Goal: Information Seeking & Learning: Learn about a topic

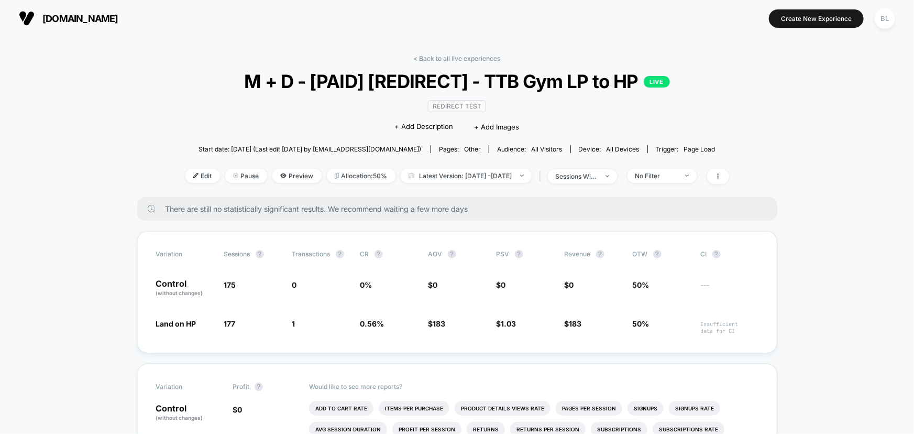
click at [439, 56] on link "< Back to all live experiences" at bounding box center [457, 58] width 87 height 8
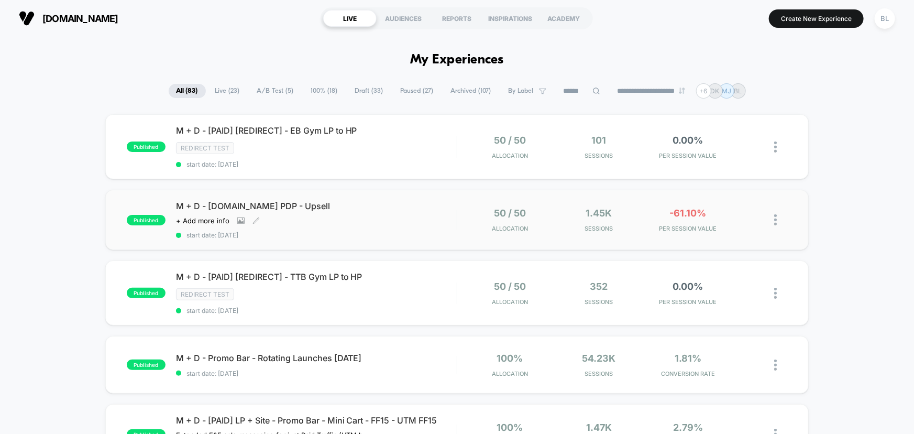
click at [400, 215] on div "M + D - P.Band PDP - Upsell Click to view images Click to edit experience detai…" at bounding box center [316, 220] width 281 height 38
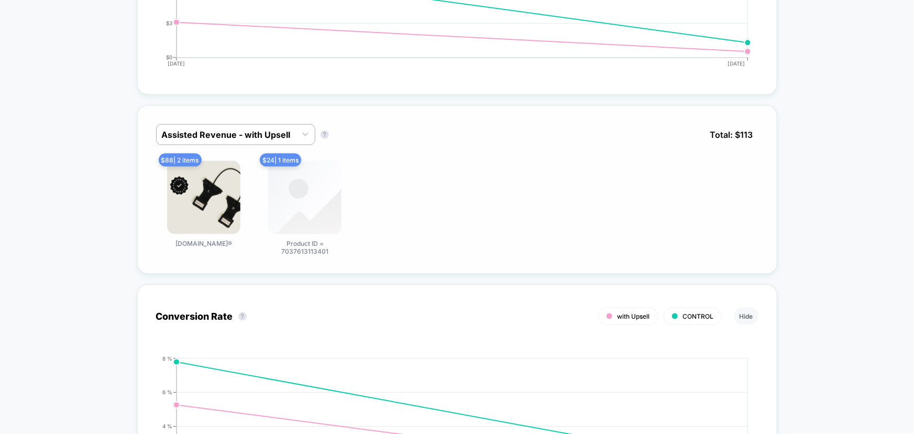
scroll to position [571, 0]
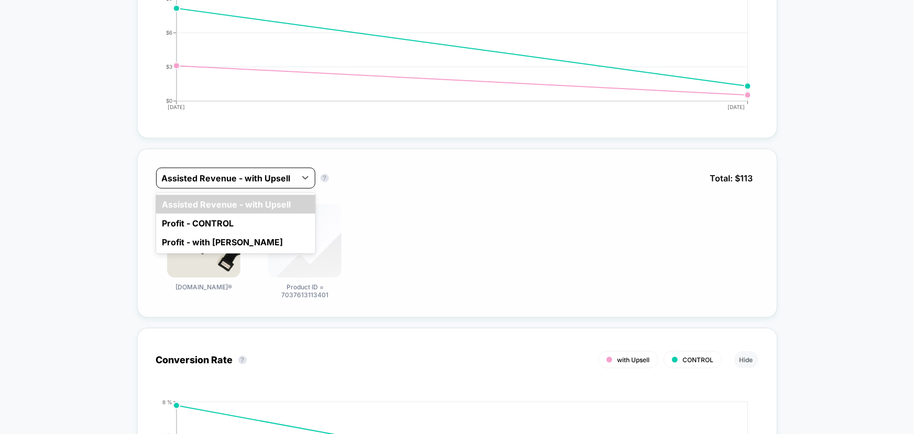
click at [272, 176] on div at bounding box center [226, 178] width 129 height 13
click at [260, 234] on div "Profit - with Upsell" at bounding box center [235, 242] width 159 height 19
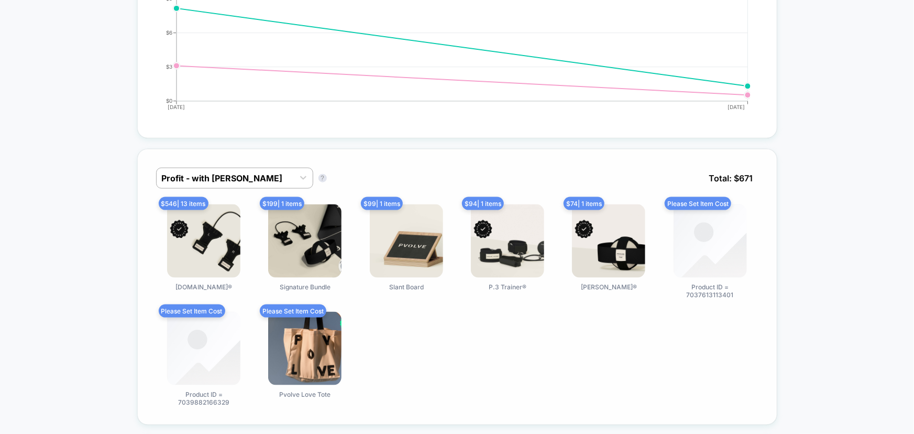
click at [260, 189] on div "Profit - with Upsell Profit - with Upsell ? Total: $ 671" at bounding box center [457, 186] width 603 height 37
click at [259, 178] on div at bounding box center [225, 178] width 127 height 13
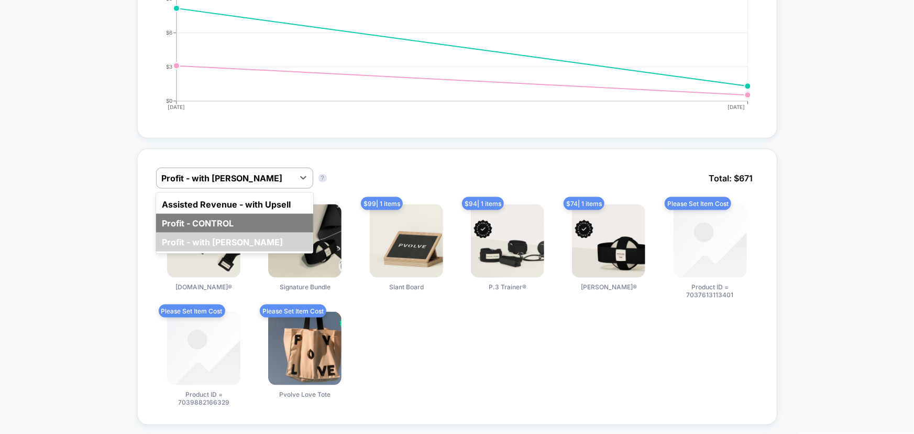
click at [255, 216] on div "Profit - CONTROL" at bounding box center [234, 223] width 157 height 19
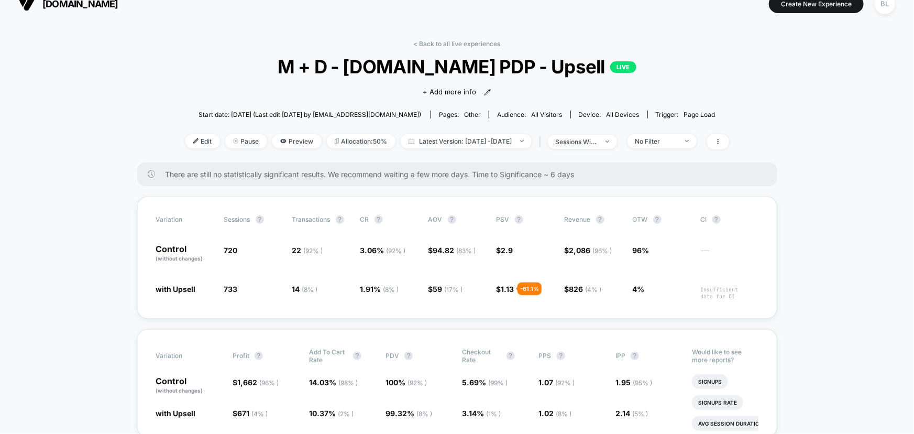
scroll to position [0, 0]
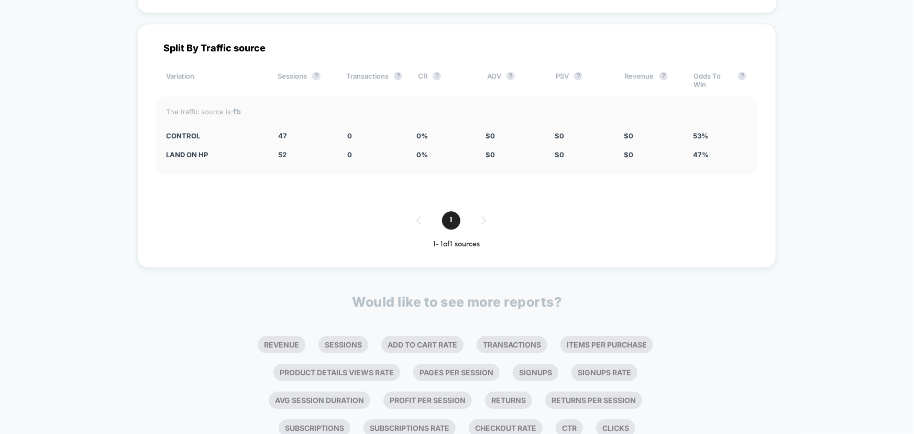
scroll to position [1520, 0]
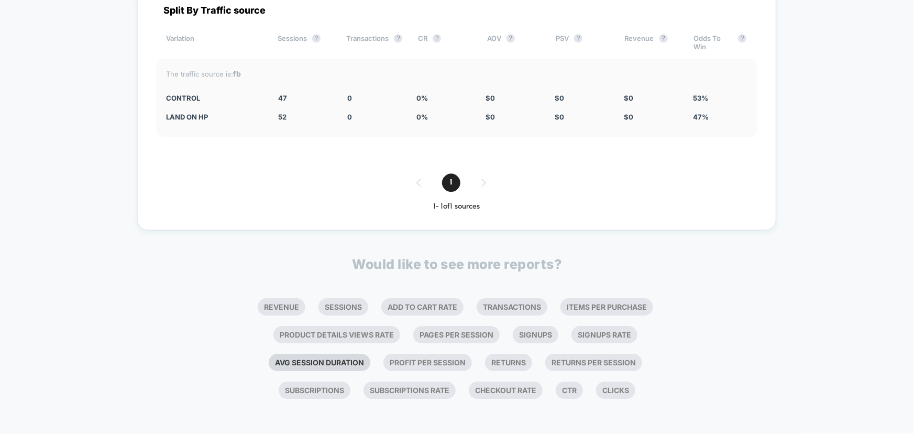
click at [333, 365] on li "Avg Session Duration" at bounding box center [320, 362] width 102 height 17
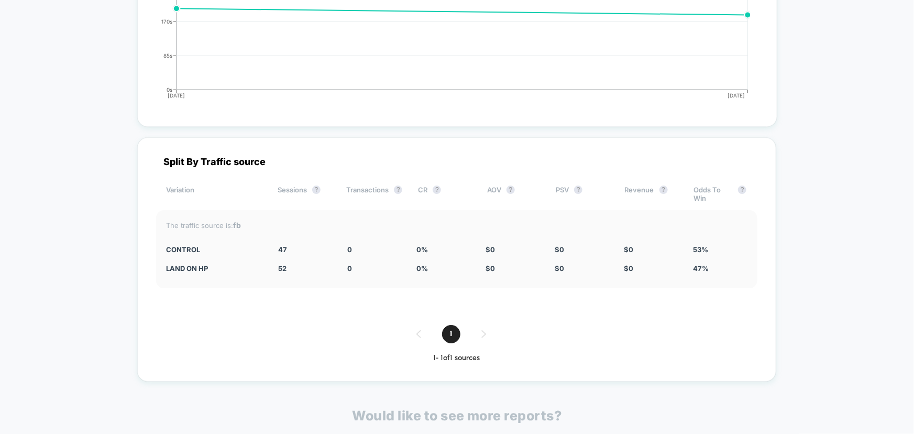
scroll to position [1778, 0]
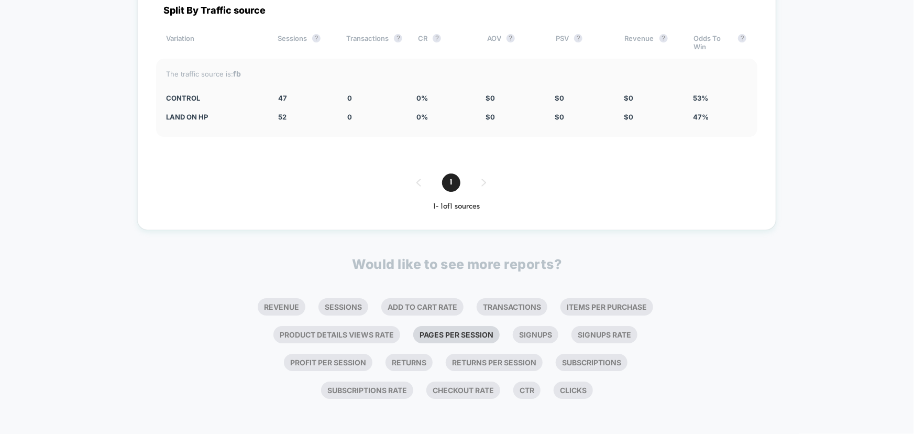
click at [453, 334] on li "Pages Per Session" at bounding box center [456, 334] width 86 height 17
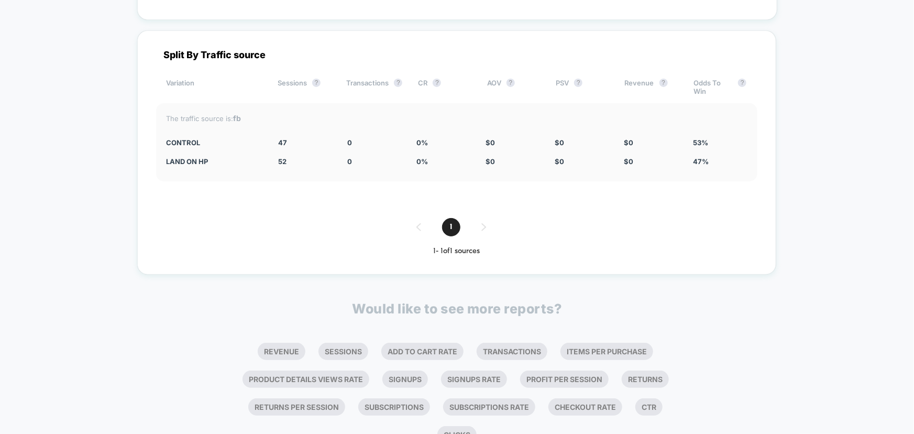
scroll to position [2036, 0]
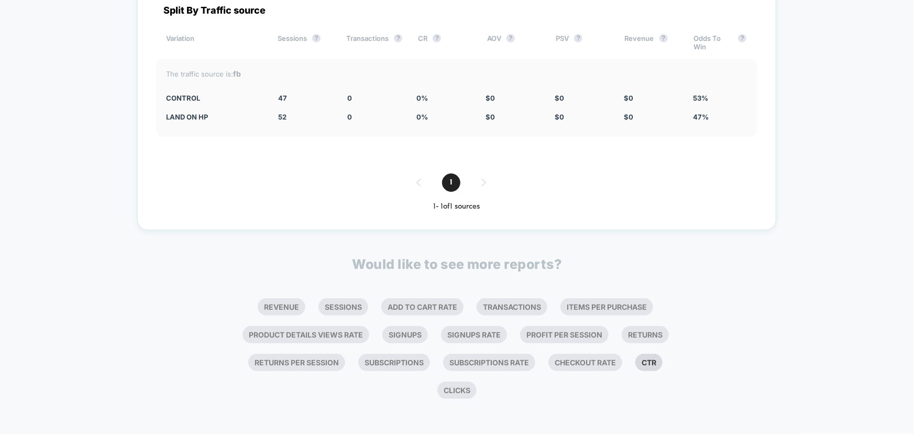
click at [648, 363] on li "Ctr" at bounding box center [649, 362] width 27 height 17
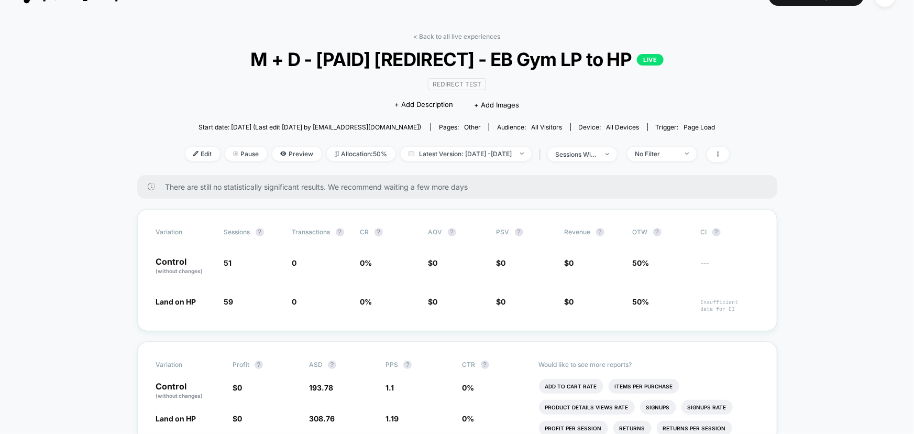
scroll to position [0, 0]
